Goal: Answer question/provide support

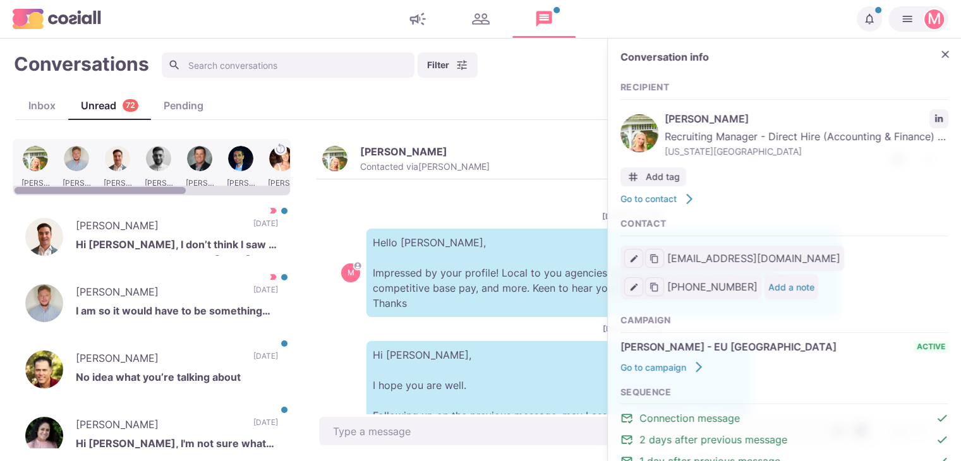
scroll to position [1190, 0]
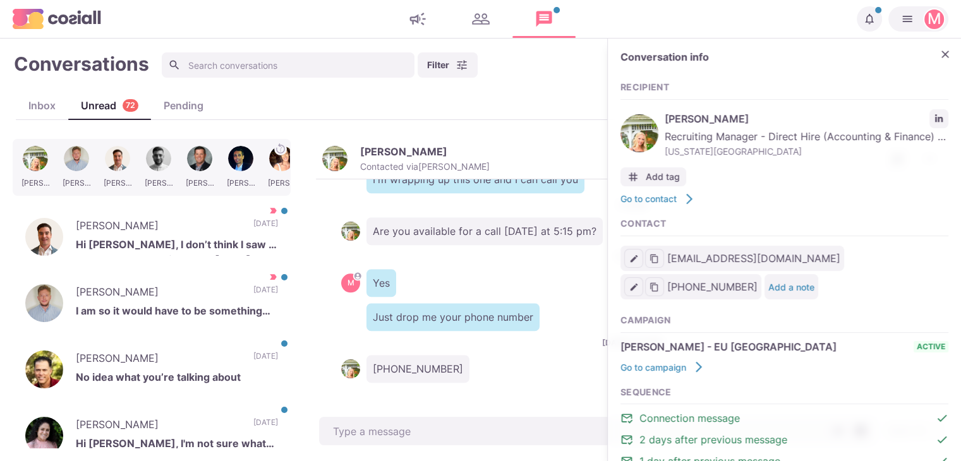
click at [44, 94] on div "Inbox Unread 72 Pending" at bounding box center [480, 106] width 929 height 28
click at [40, 102] on div "Inbox" at bounding box center [42, 105] width 52 height 15
type textarea "x"
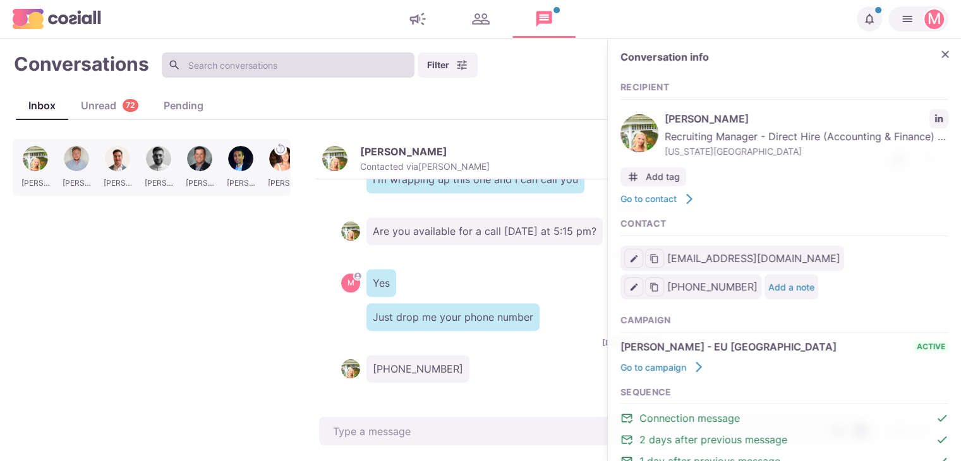
click at [232, 71] on input at bounding box center [288, 64] width 253 height 25
paste input "Mairead"
type input "Mairead"
type textarea "x"
type input "Mairead"
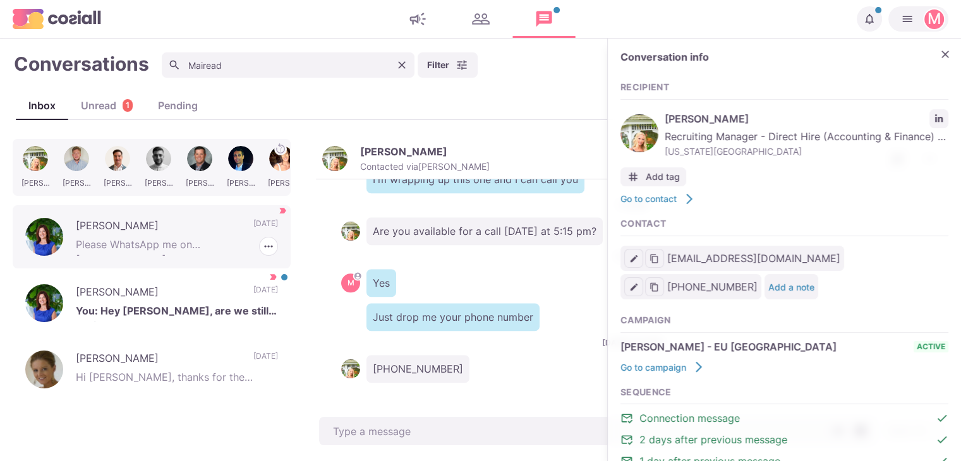
click at [221, 250] on p "Please WhatsApp me on [PHONE_NUMBER]" at bounding box center [177, 246] width 202 height 19
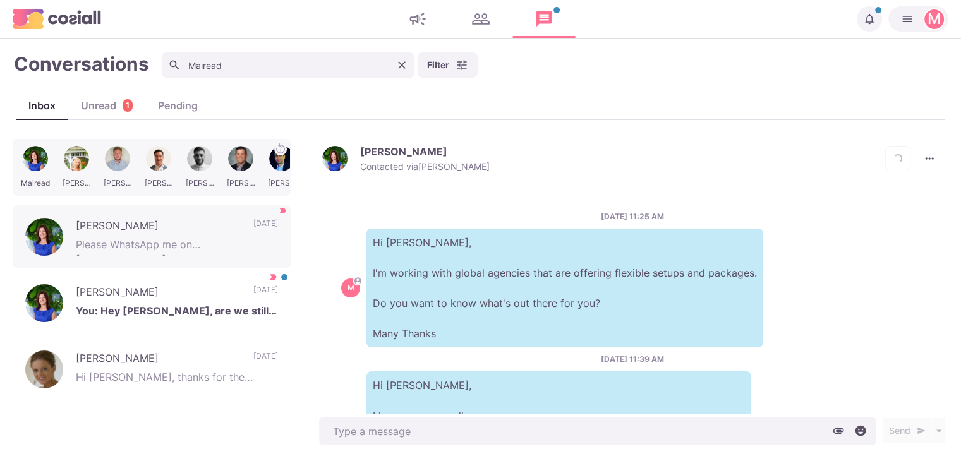
scroll to position [464, 0]
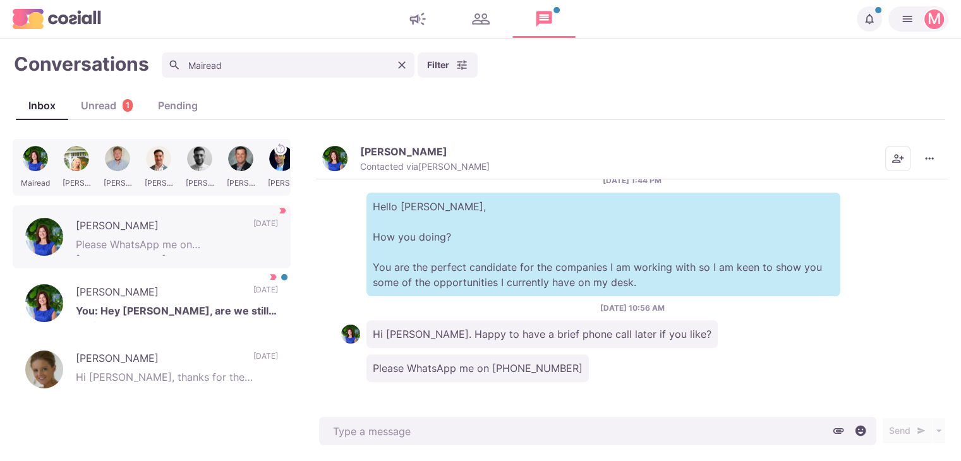
click at [330, 160] on img "button" at bounding box center [334, 158] width 25 height 25
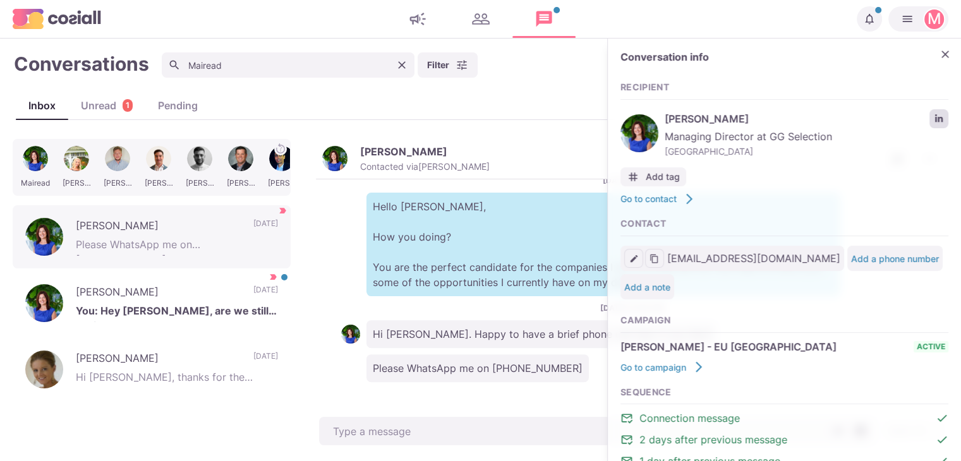
click at [935, 120] on icon "LinkedIn profile link" at bounding box center [939, 118] width 8 height 8
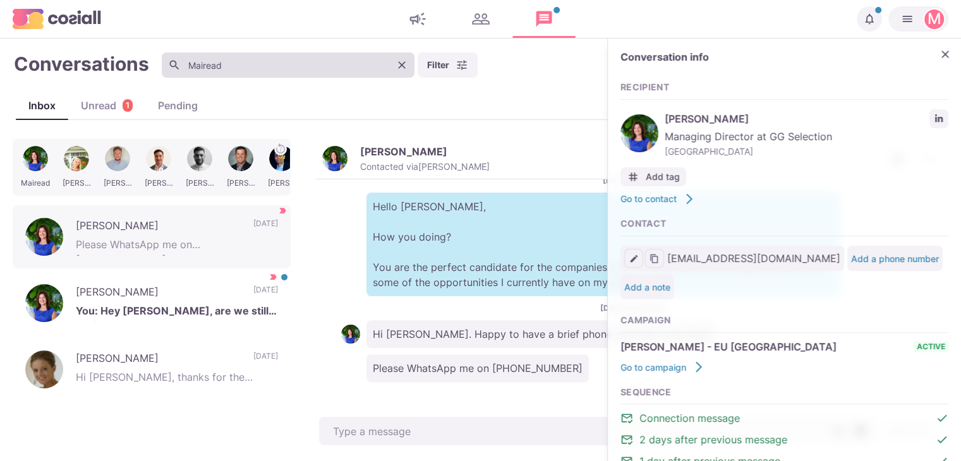
type textarea "x"
click at [240, 66] on input "Mairead" at bounding box center [288, 64] width 253 height 25
click at [237, 64] on input "Mairead" at bounding box center [288, 64] width 253 height 25
type input "s"
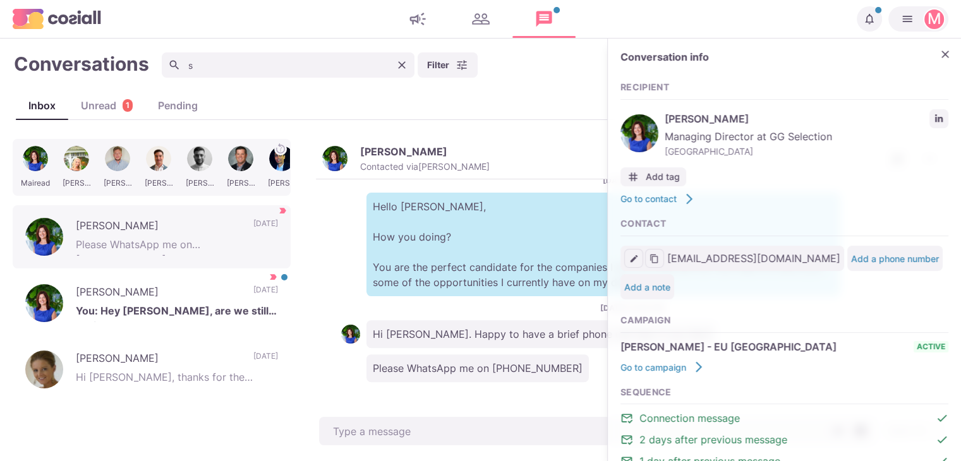
type textarea "x"
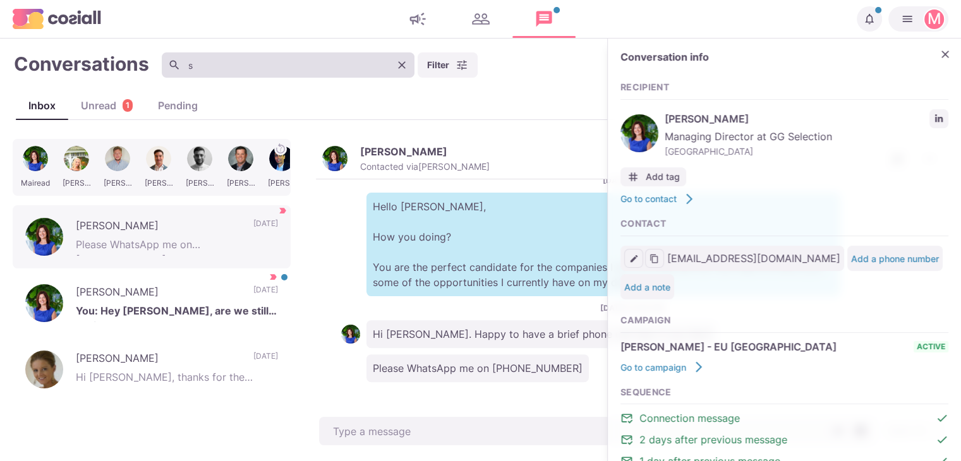
type input "sh"
type textarea "x"
type input "shan"
type textarea "x"
type input "shanoin"
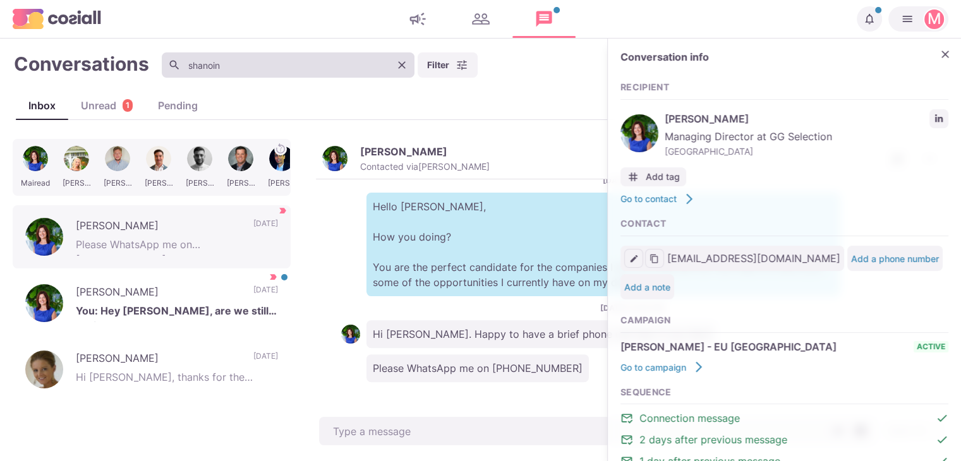
type textarea "x"
type input "shanoi"
type textarea "x"
type input "shano"
type textarea "x"
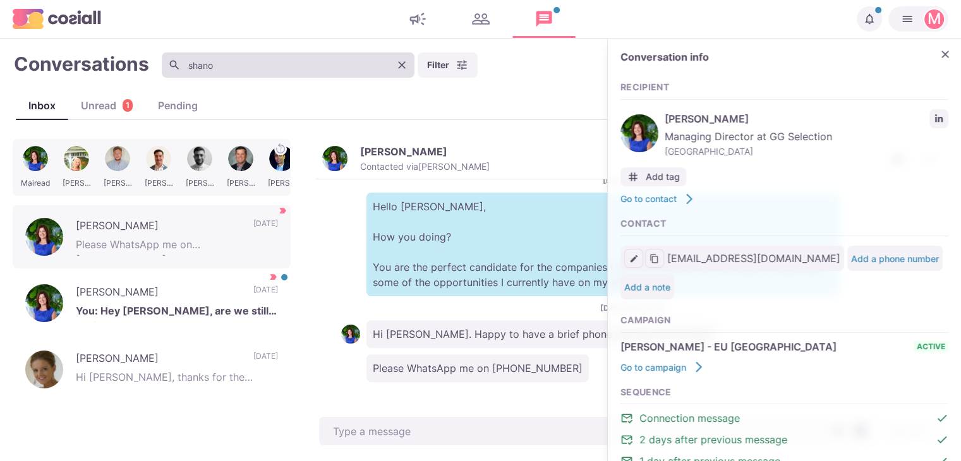
type input "shan"
type textarea "x"
click at [206, 72] on input "shan" at bounding box center [288, 64] width 253 height 25
type input "shann"
type textarea "x"
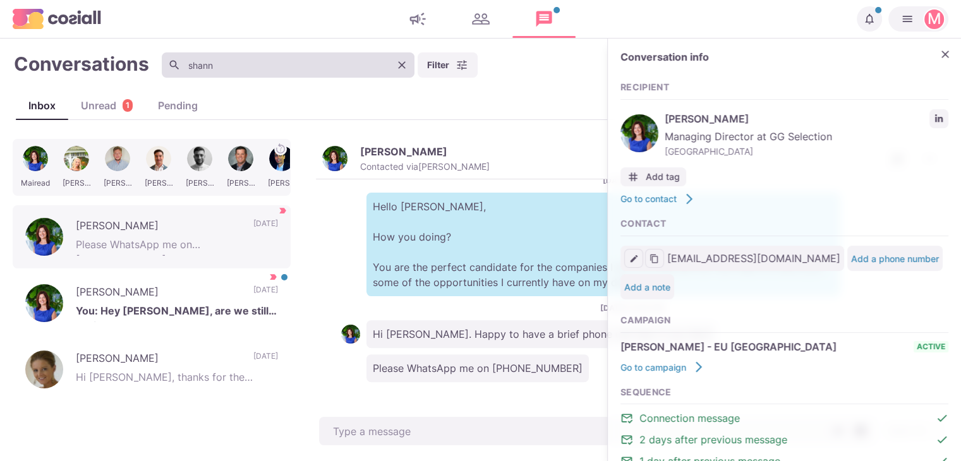
type input "shanno"
type textarea "x"
type input "[PERSON_NAME]"
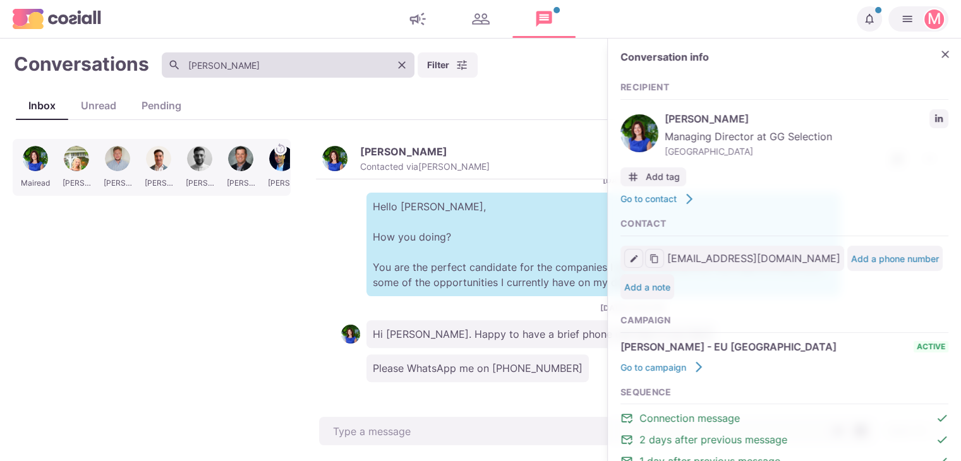
type textarea "x"
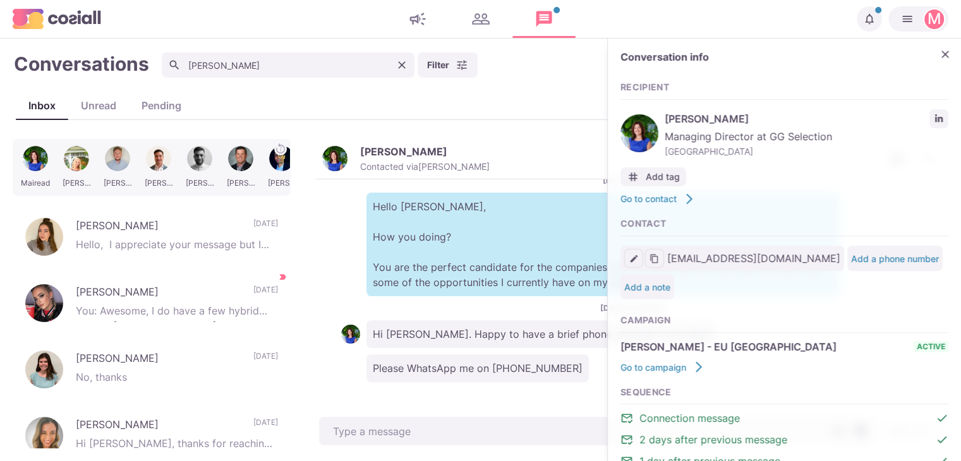
type input "[PERSON_NAME]"
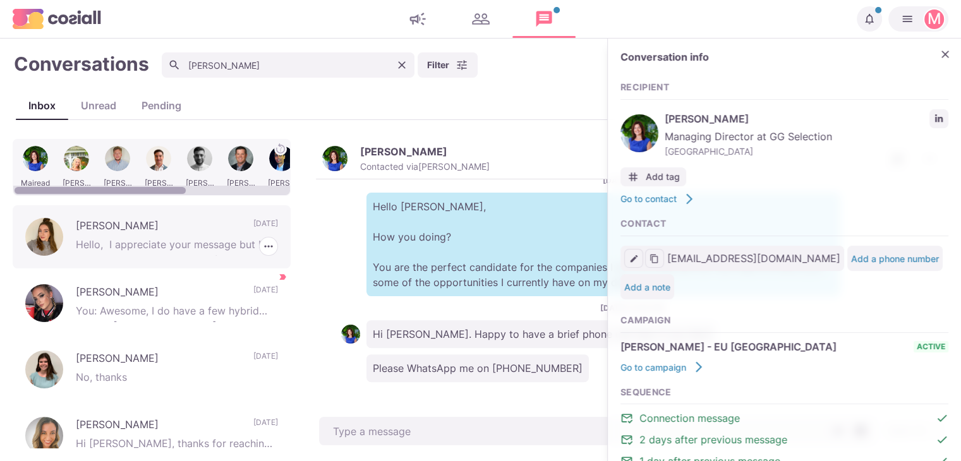
click at [201, 244] on p "Hello, I appreciate your message but I am not interested in looking for a new r…" at bounding box center [177, 246] width 202 height 19
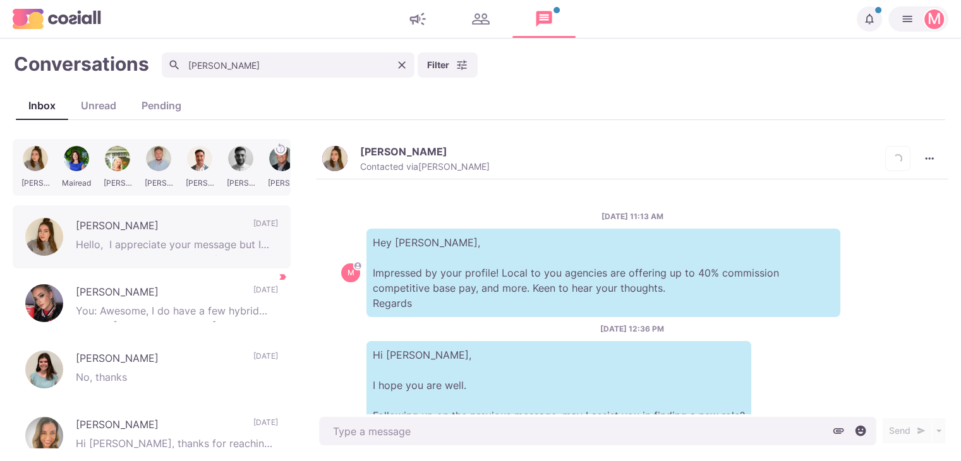
scroll to position [333, 0]
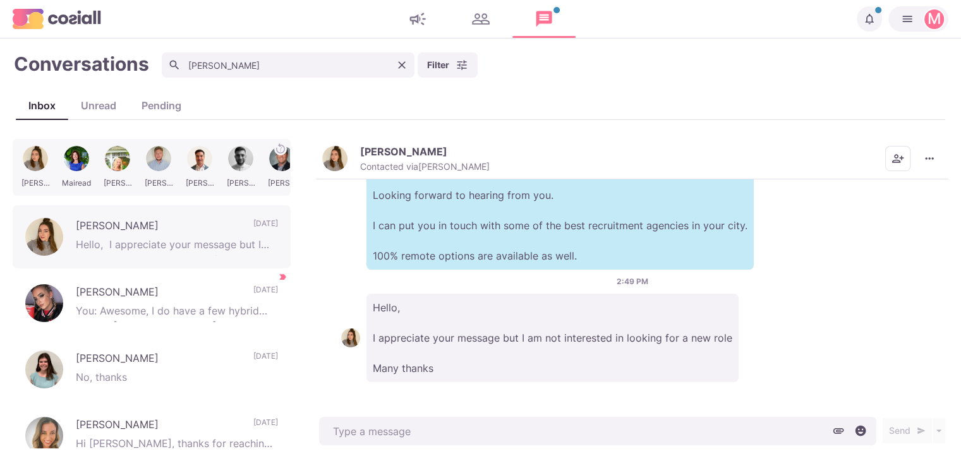
type textarea "x"
